Goal: Information Seeking & Learning: Find specific fact

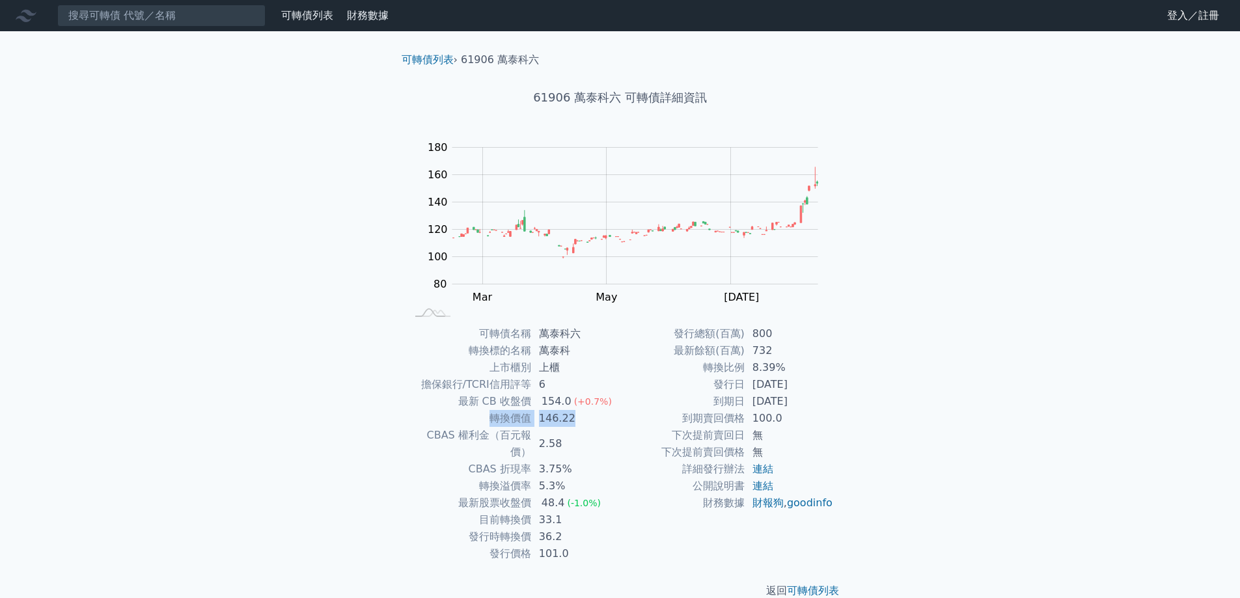
drag, startPoint x: 488, startPoint y: 419, endPoint x: 584, endPoint y: 423, distance: 95.8
click at [584, 423] on tr "轉換價值 146.22" at bounding box center [513, 418] width 213 height 17
click at [584, 423] on td "146.22" at bounding box center [575, 418] width 89 height 17
drag, startPoint x: 471, startPoint y: 454, endPoint x: 553, endPoint y: 454, distance: 81.4
click at [553, 461] on tr "CBAS 折現率 3.75%" at bounding box center [513, 469] width 213 height 17
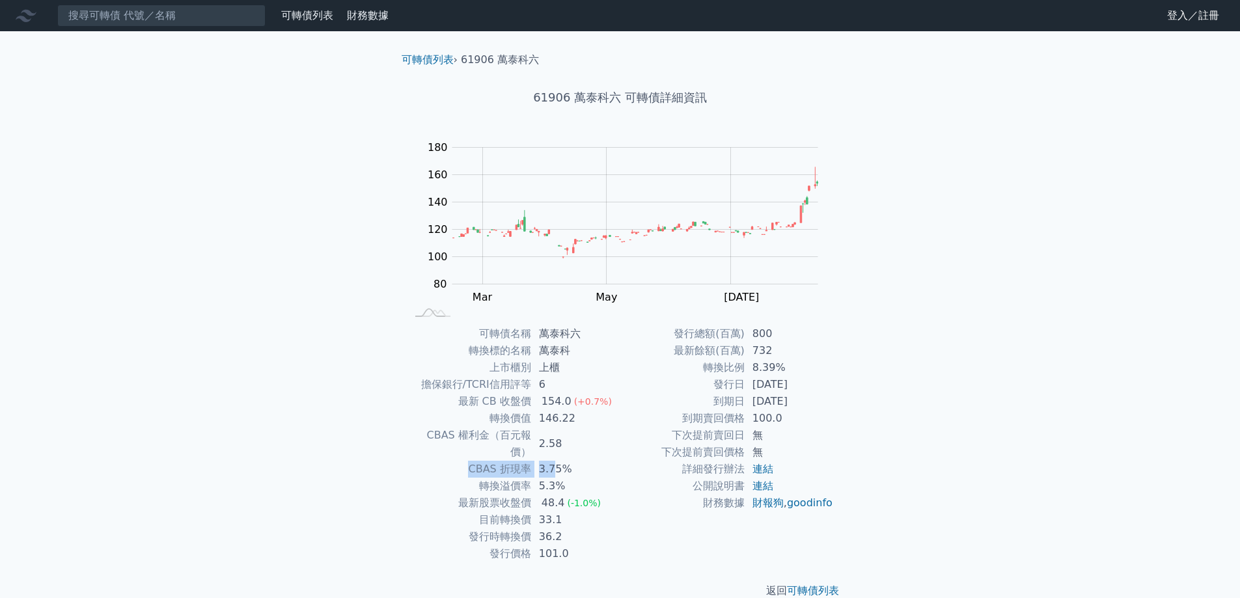
click at [553, 461] on td "3.75%" at bounding box center [575, 469] width 89 height 17
drag, startPoint x: 480, startPoint y: 471, endPoint x: 562, endPoint y: 467, distance: 81.5
click at [562, 478] on tr "轉換溢價率 5.3%" at bounding box center [513, 486] width 213 height 17
click at [562, 478] on td "5.3%" at bounding box center [575, 486] width 89 height 17
